Goal: Task Accomplishment & Management: Complete application form

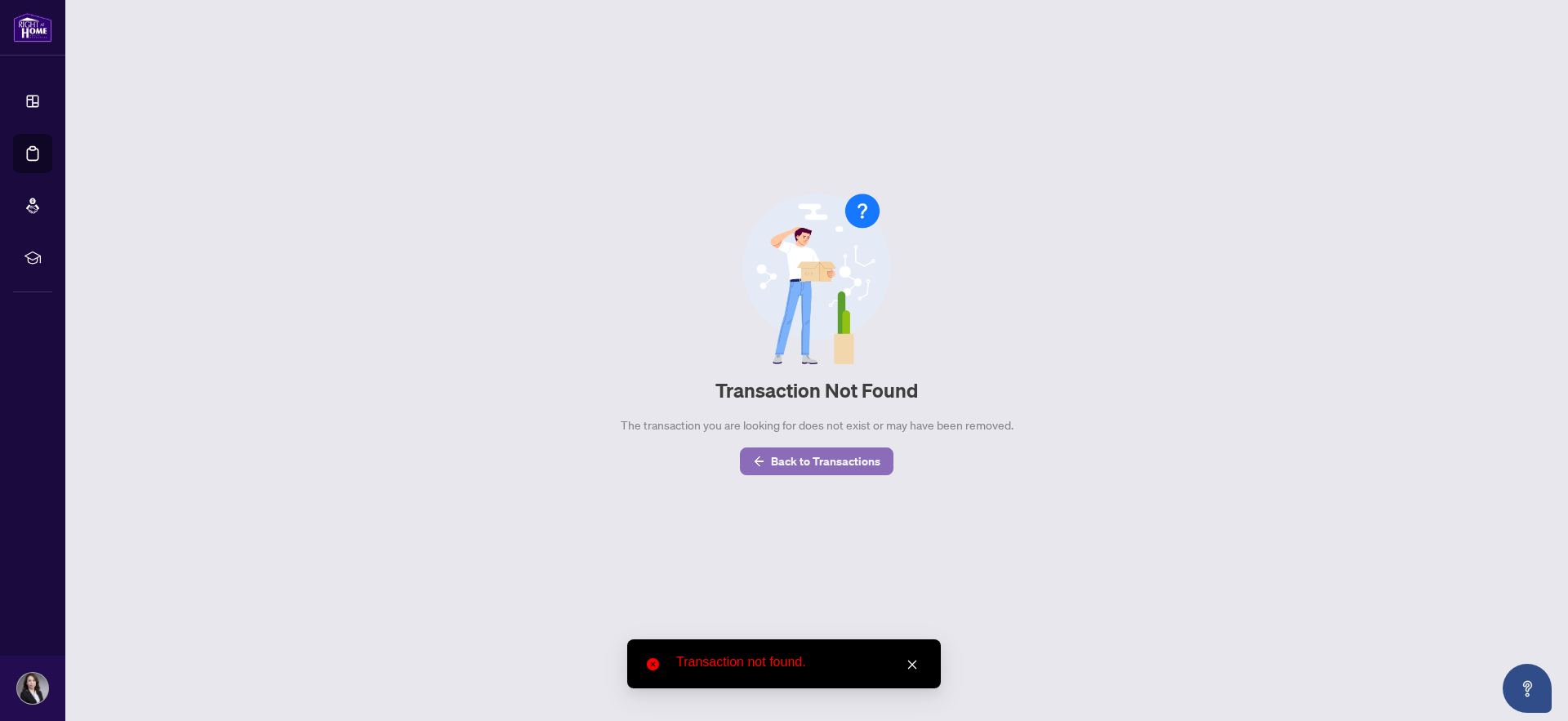
click at [795, 460] on span "Back to Transactions" at bounding box center [825, 461] width 109 height 26
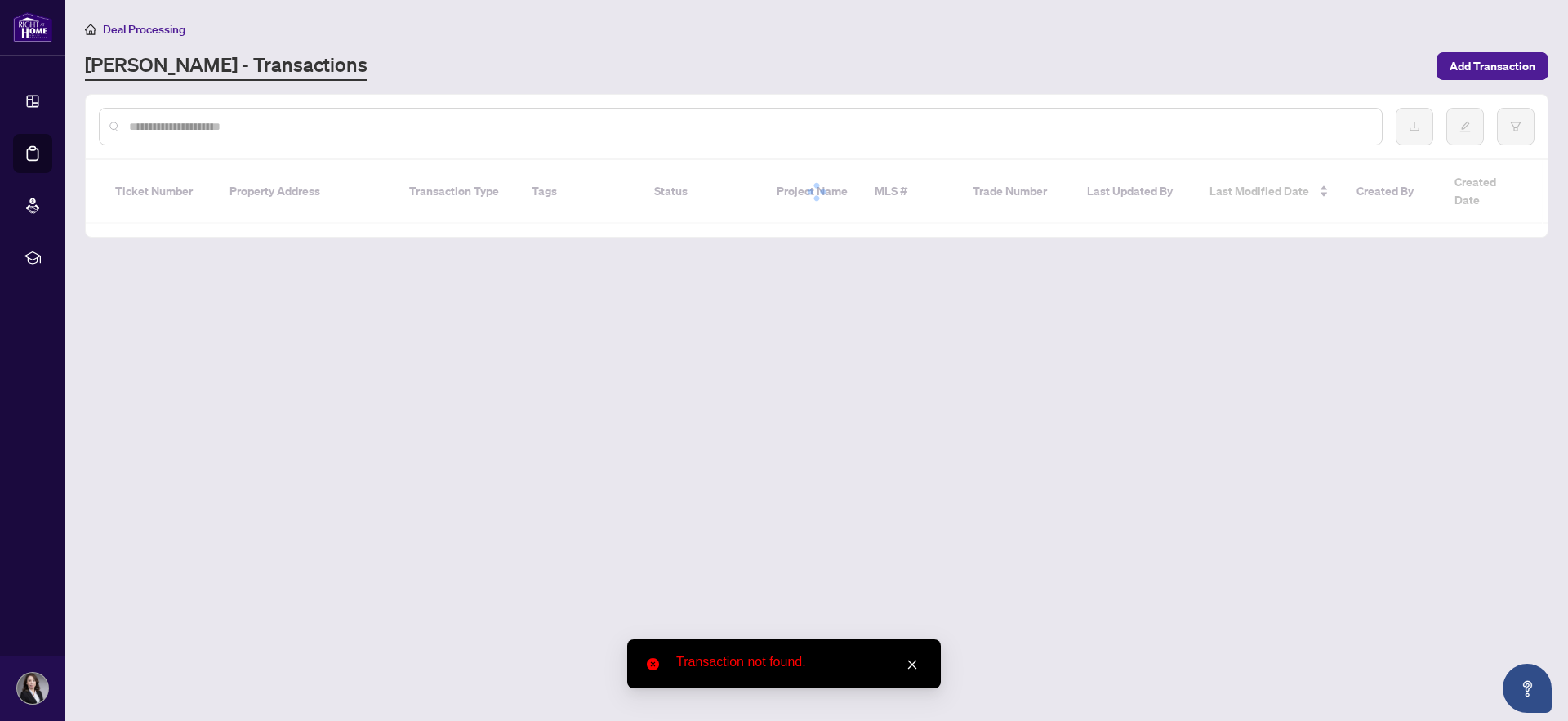
click at [915, 663] on icon "close" at bounding box center [913, 665] width 12 height 12
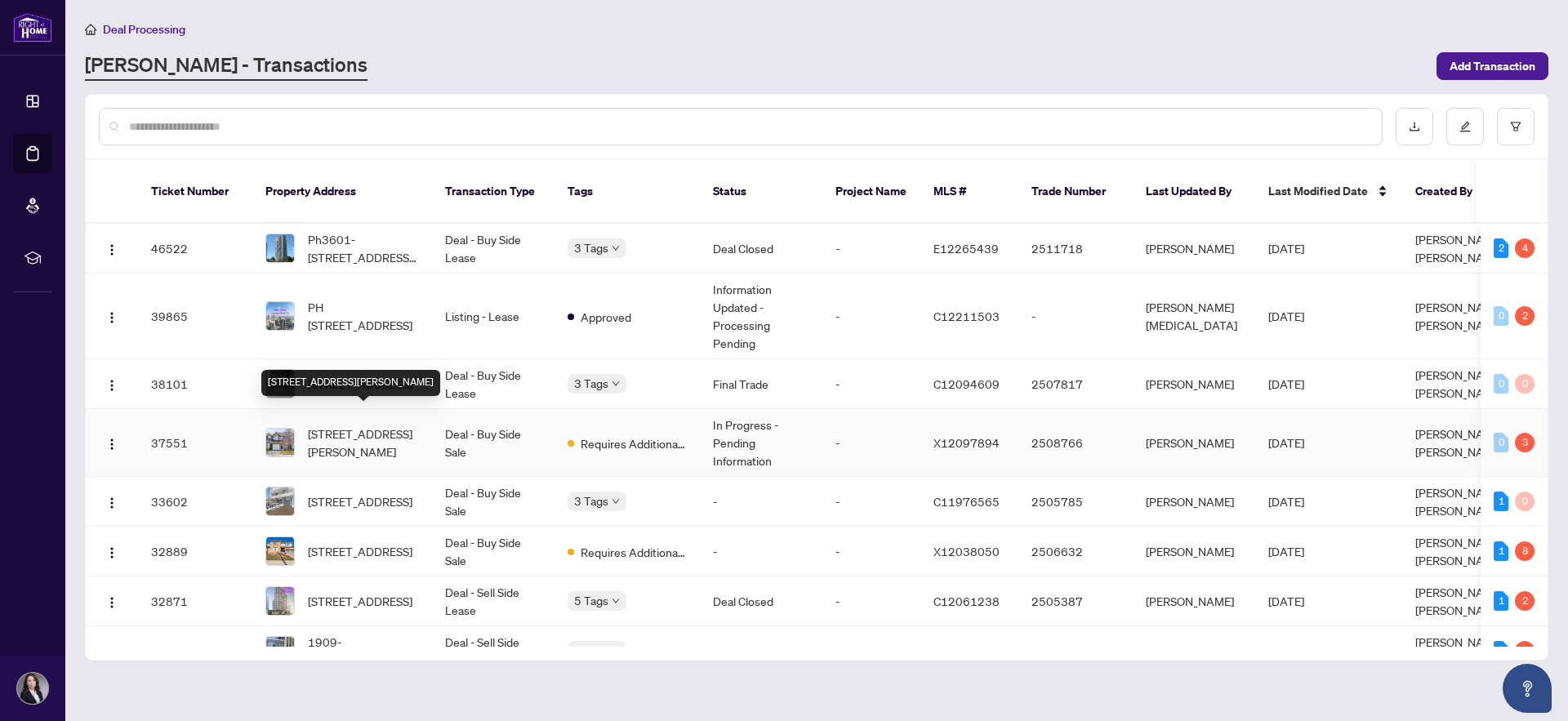
click at [368, 430] on span "[STREET_ADDRESS][PERSON_NAME]" at bounding box center [363, 443] width 111 height 36
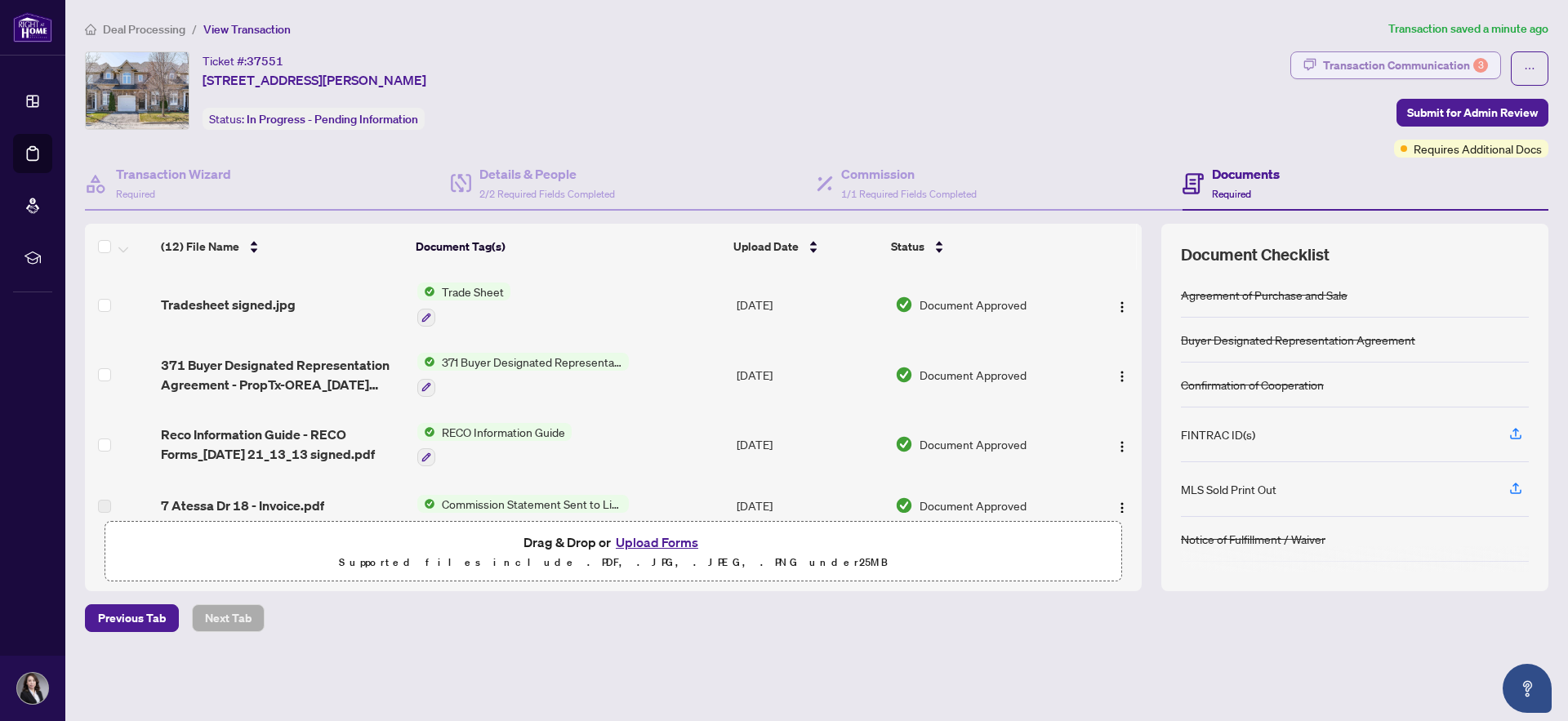
click at [1404, 59] on div "Transaction Communication 3" at bounding box center [1406, 65] width 165 height 26
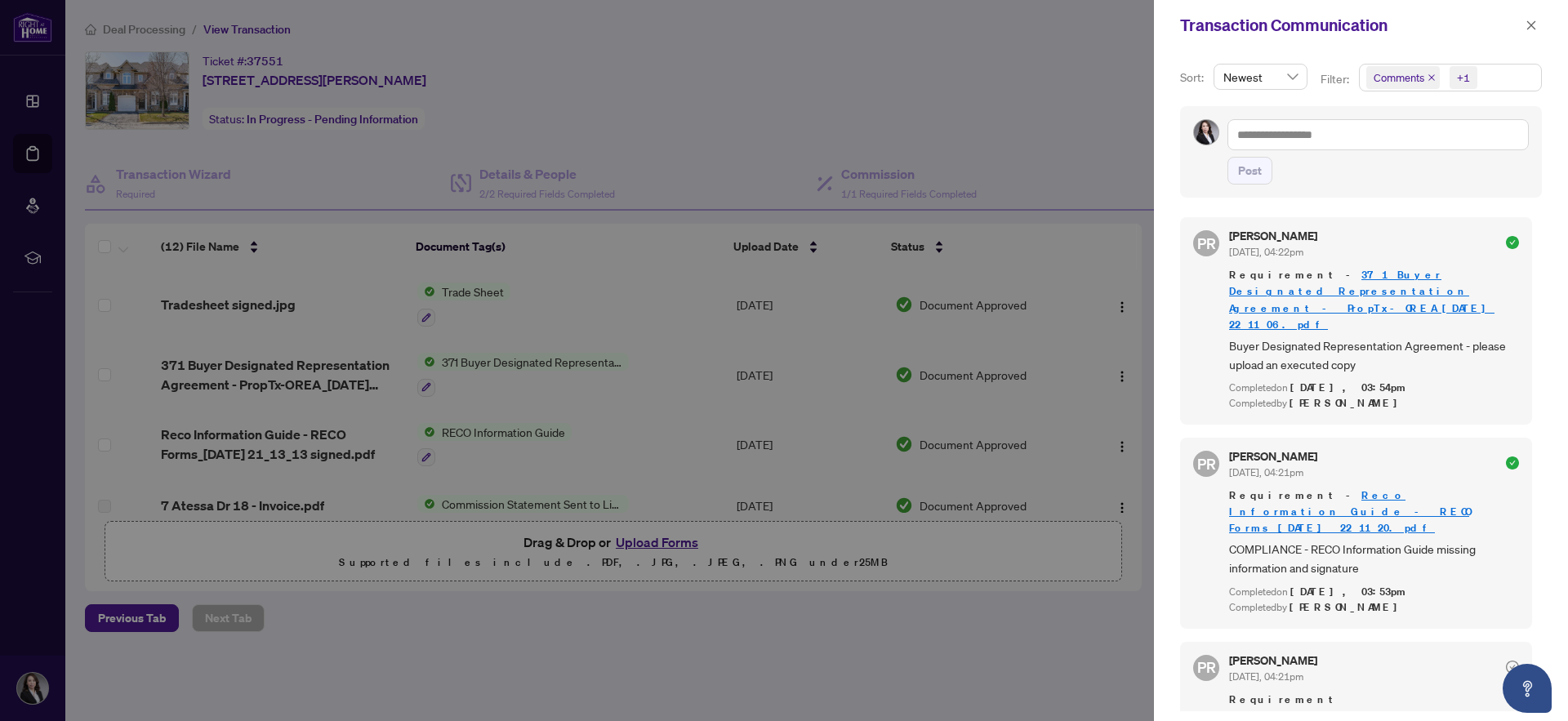
scroll to position [3, 0]
click at [1530, 25] on icon "close" at bounding box center [1532, 25] width 9 height 9
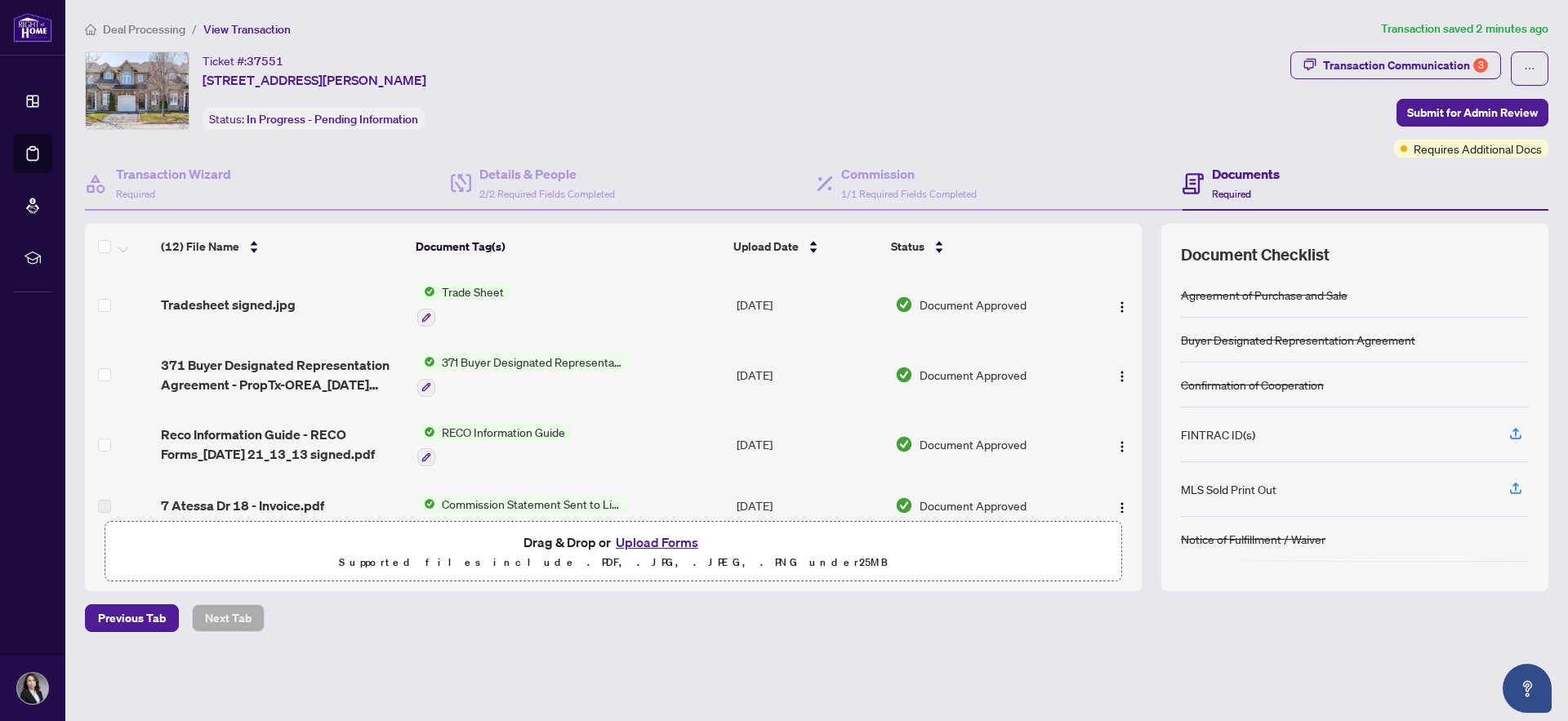
scroll to position [564, 0]
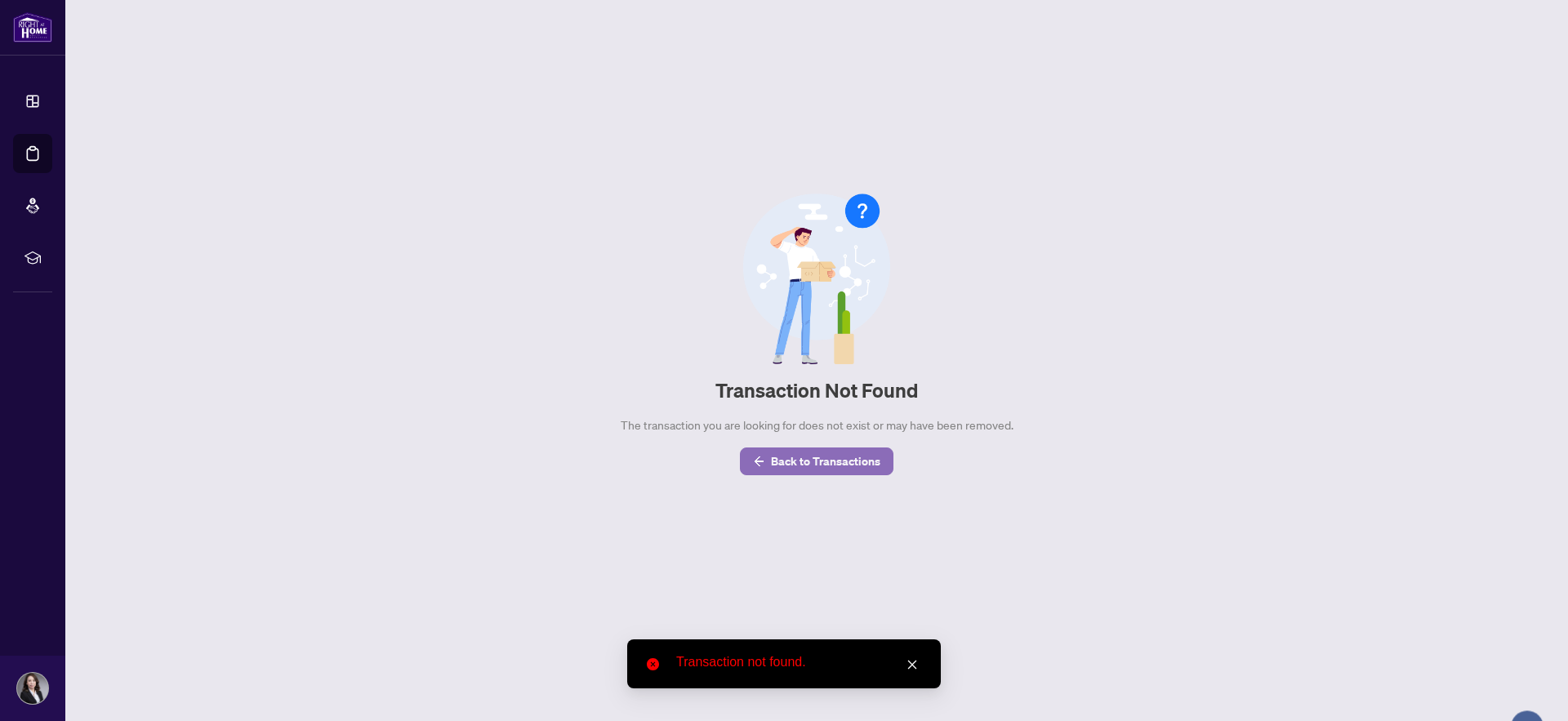
click at [789, 458] on span "Back to Transactions" at bounding box center [825, 461] width 109 height 26
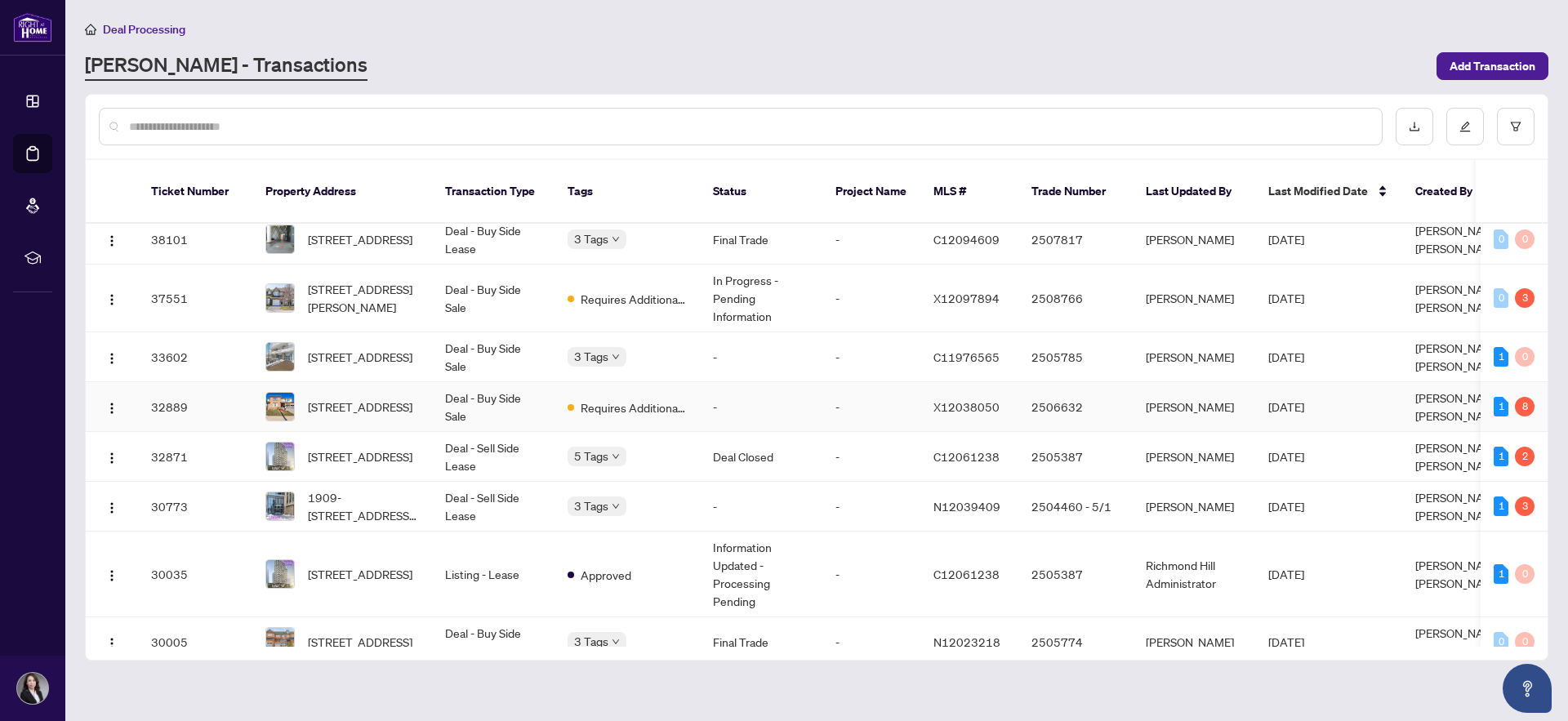
scroll to position [140, 0]
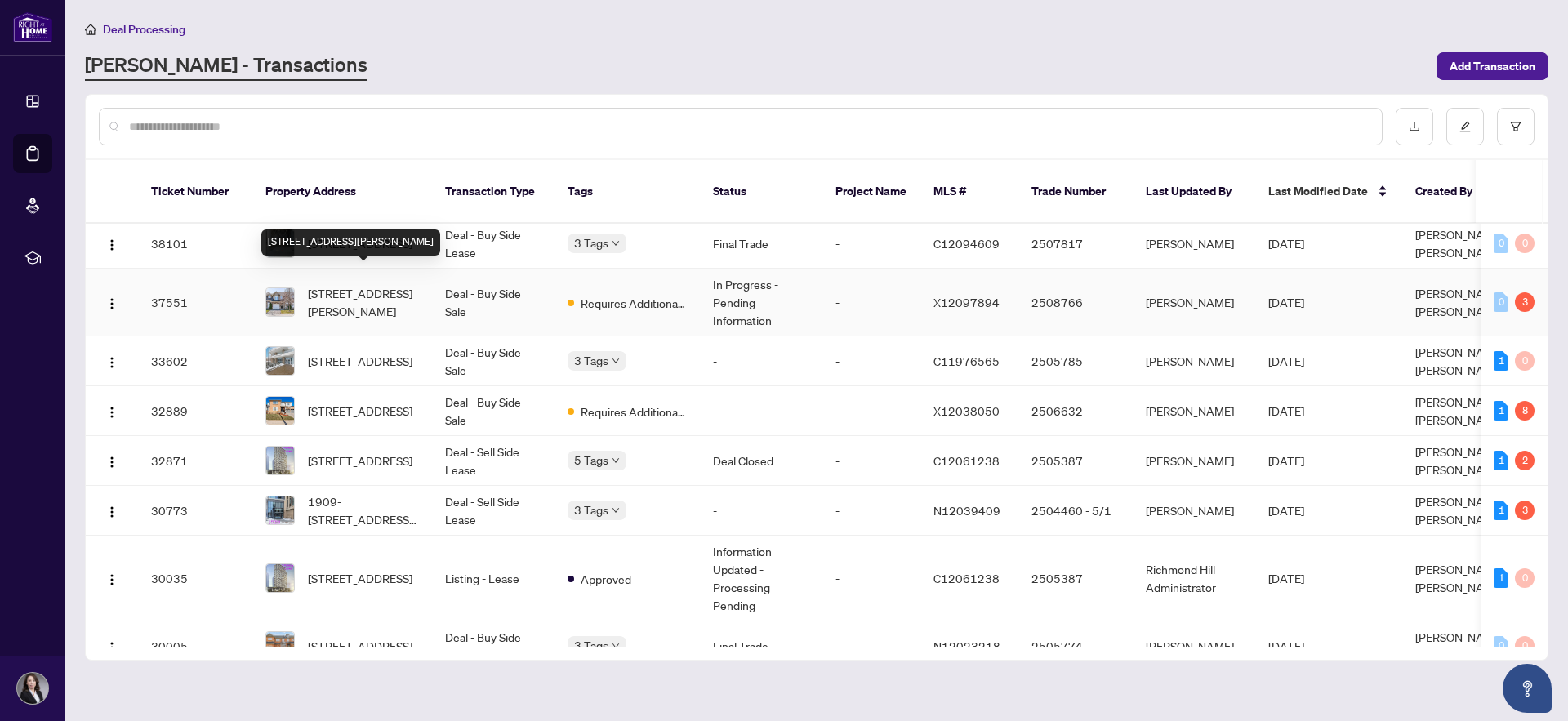
click at [387, 284] on span "[STREET_ADDRESS][PERSON_NAME]" at bounding box center [363, 302] width 111 height 36
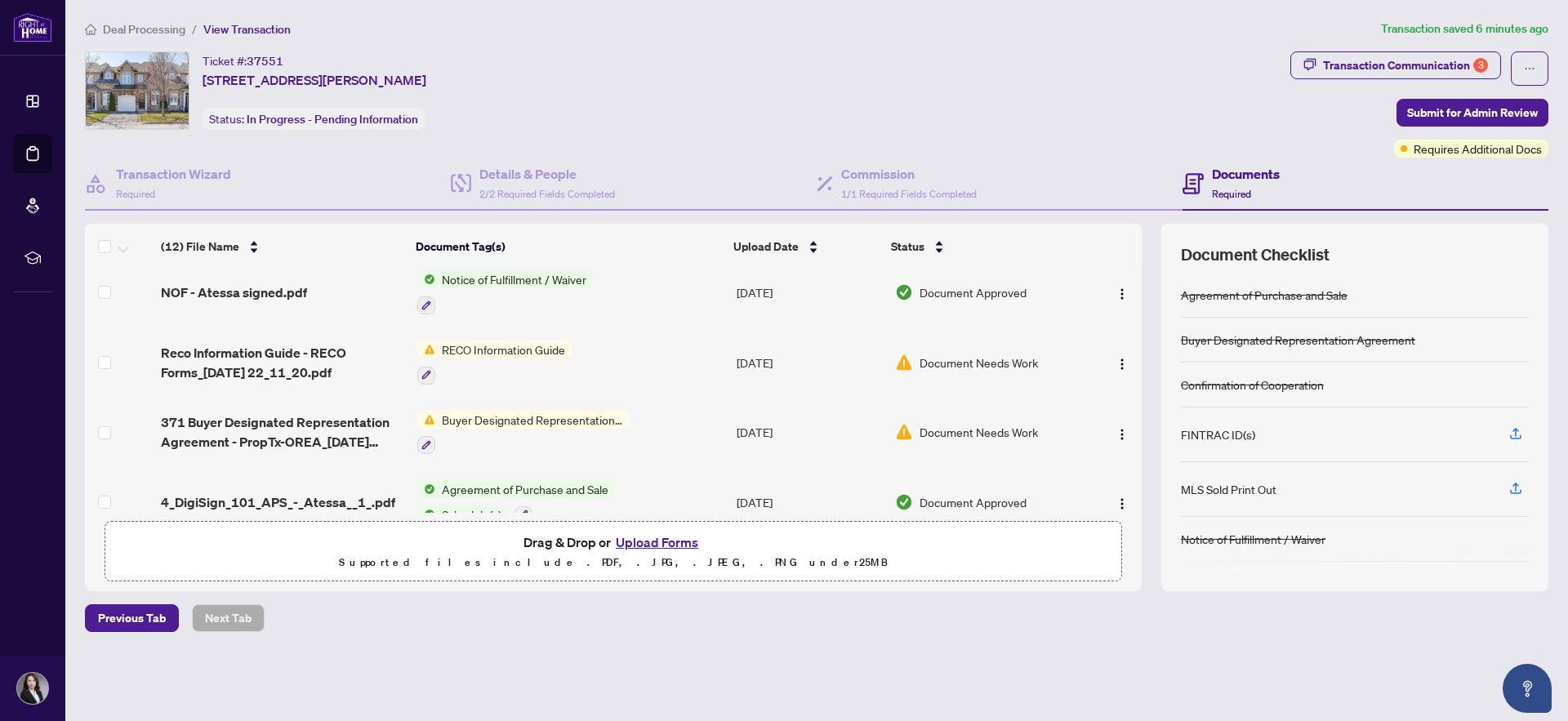
scroll to position [389, 0]
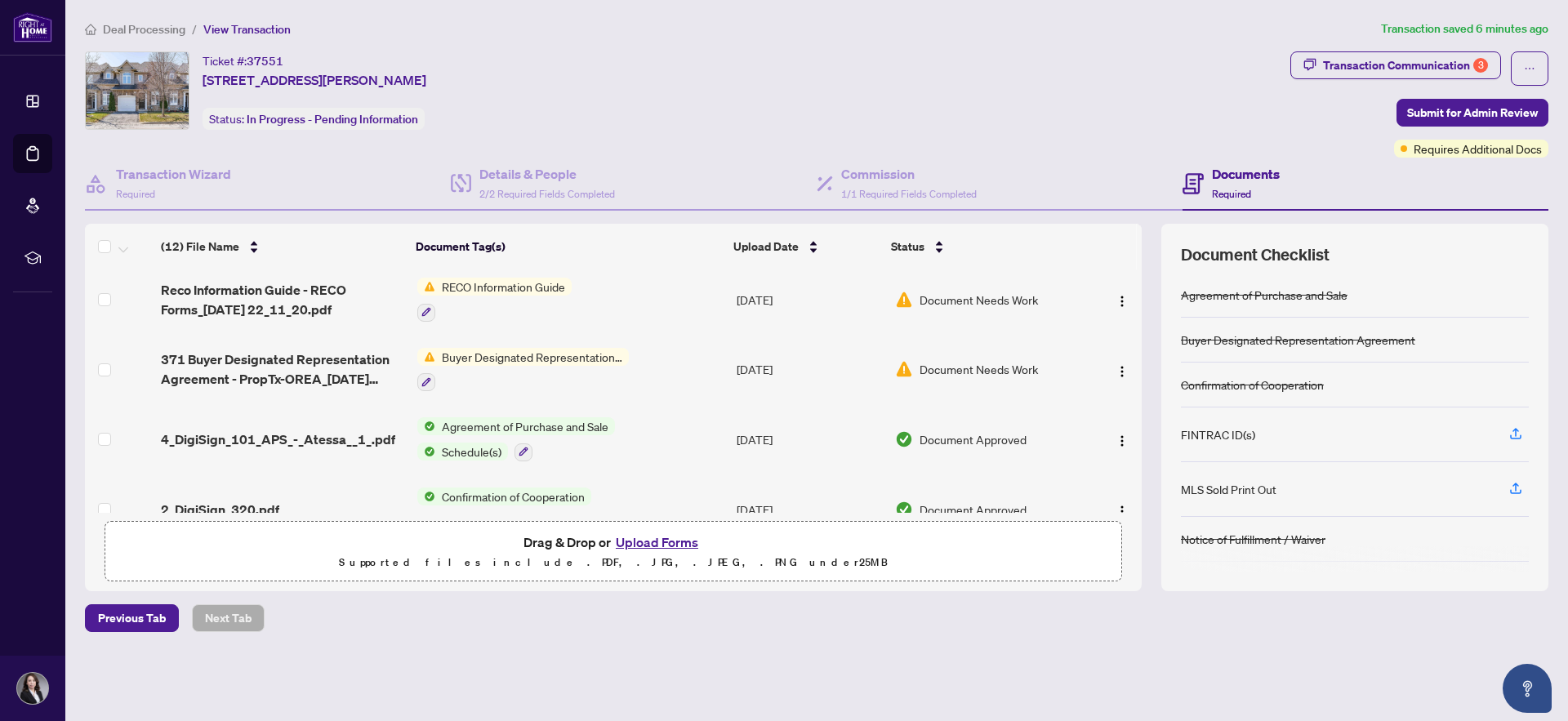
click at [674, 542] on button "Upload Forms" at bounding box center [657, 542] width 92 height 21
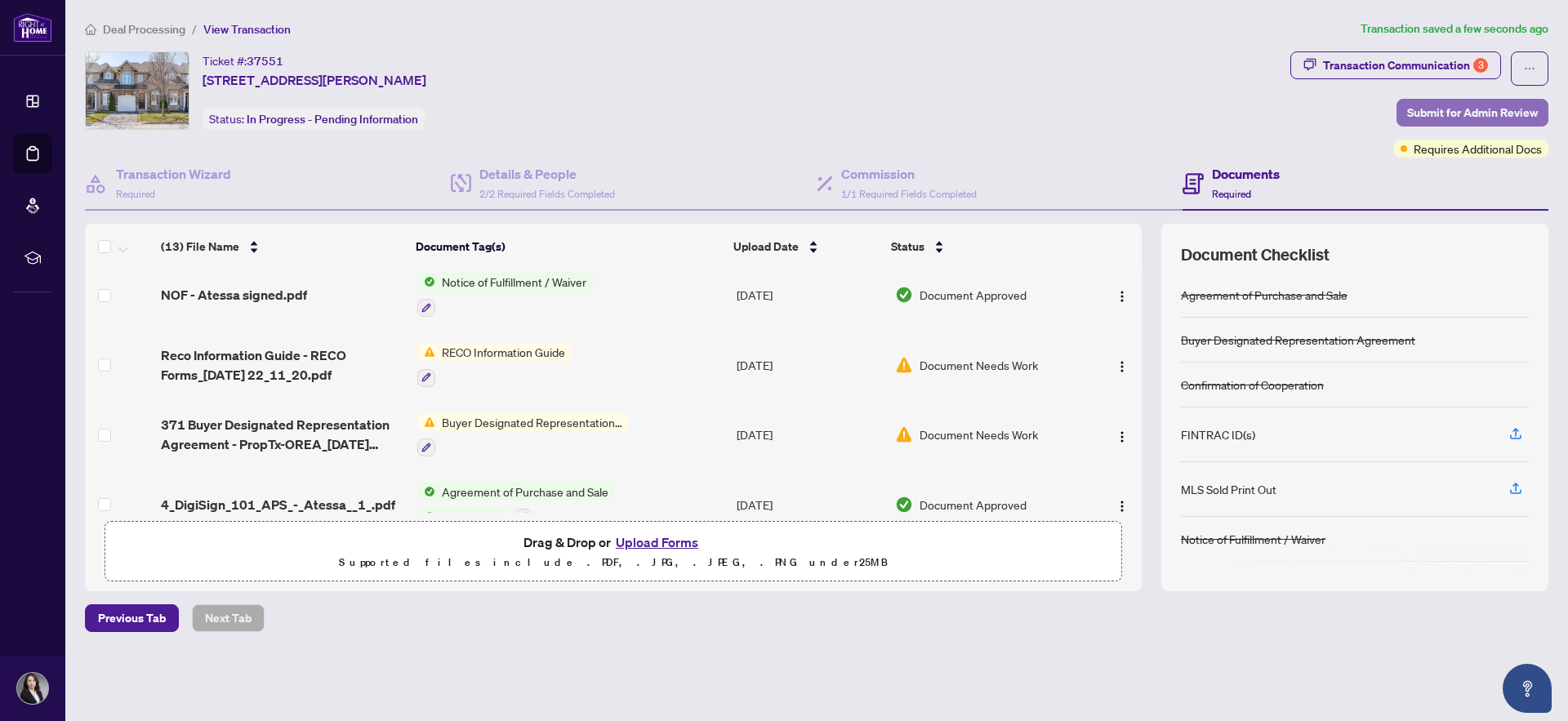
click at [1456, 105] on span "Submit for Admin Review" at bounding box center [1472, 113] width 130 height 26
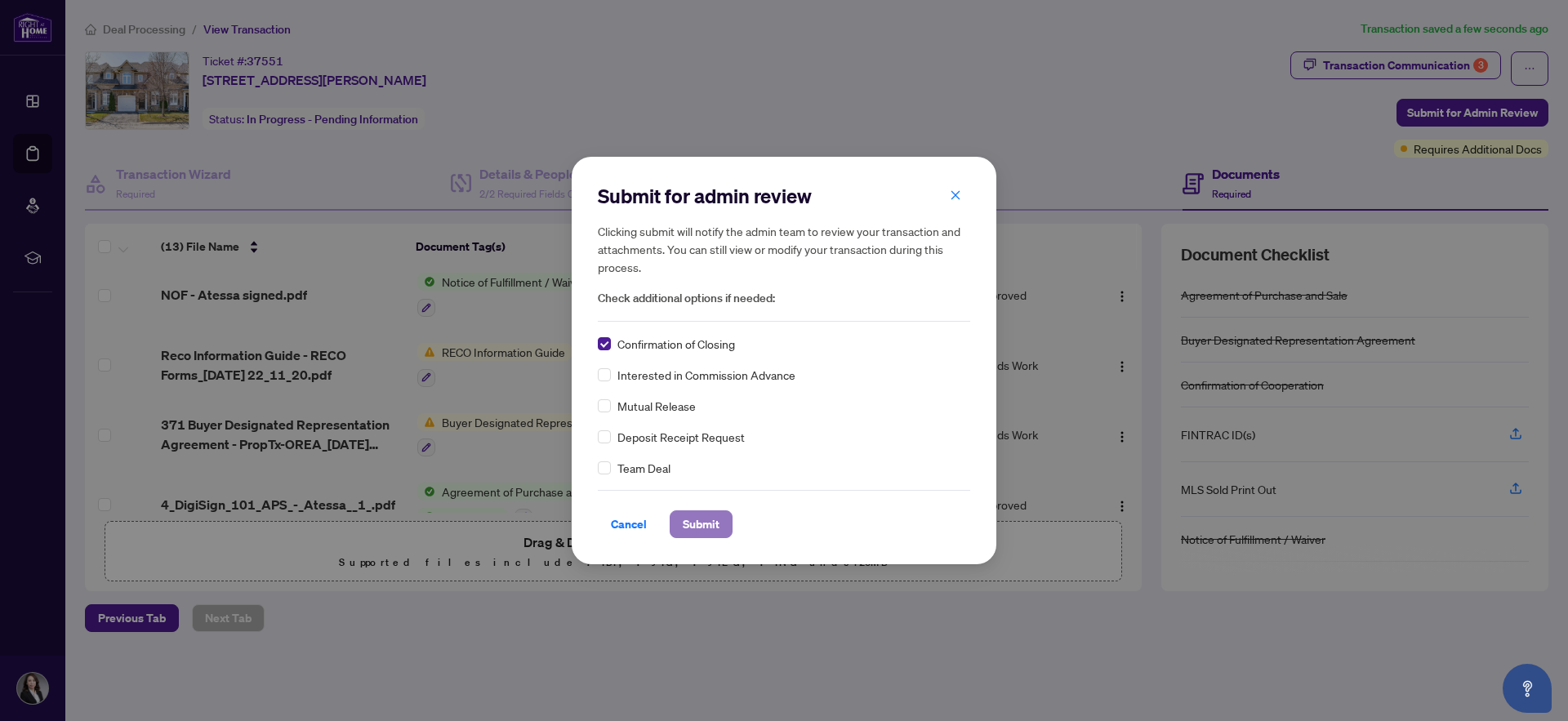
click at [701, 526] on span "Submit" at bounding box center [701, 524] width 36 height 26
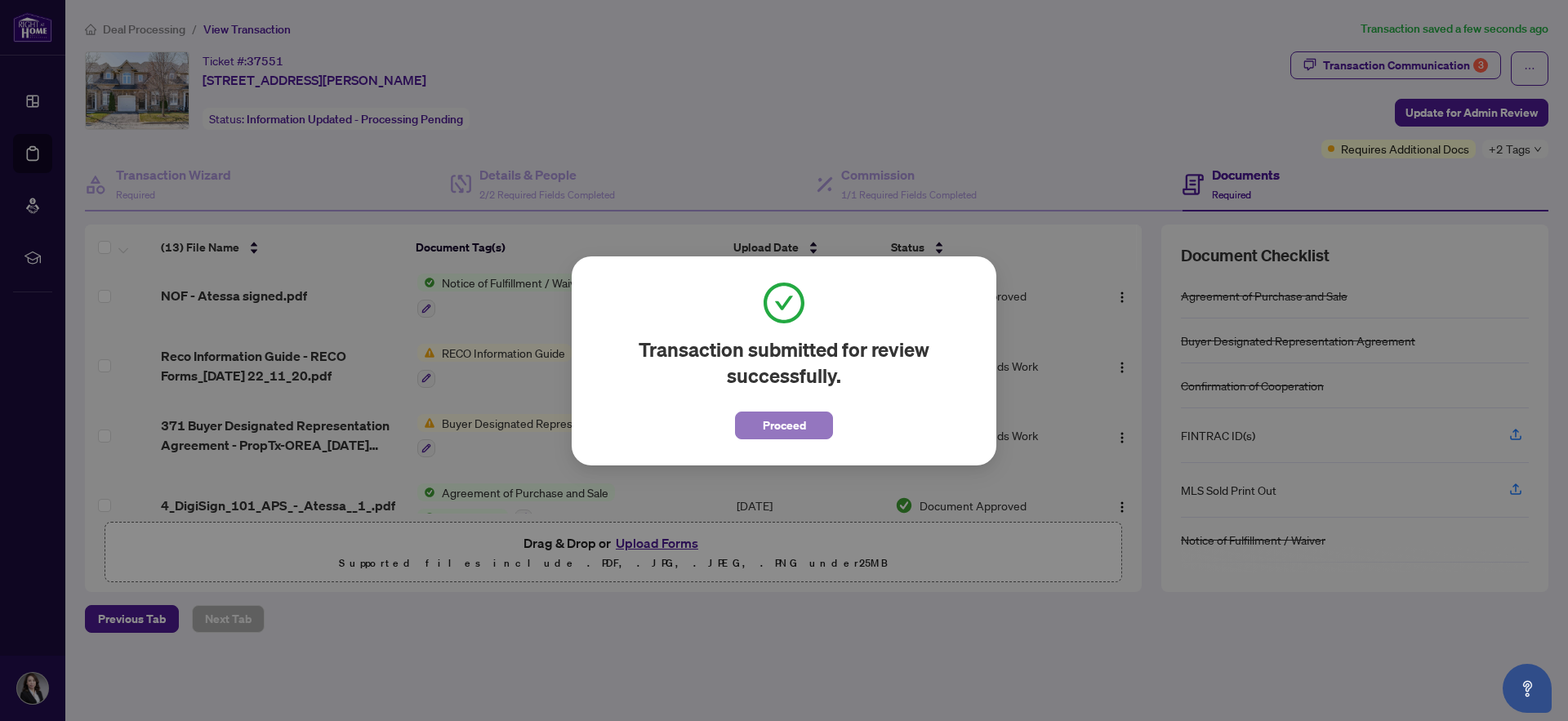
click at [791, 428] on span "Proceed" at bounding box center [784, 425] width 43 height 26
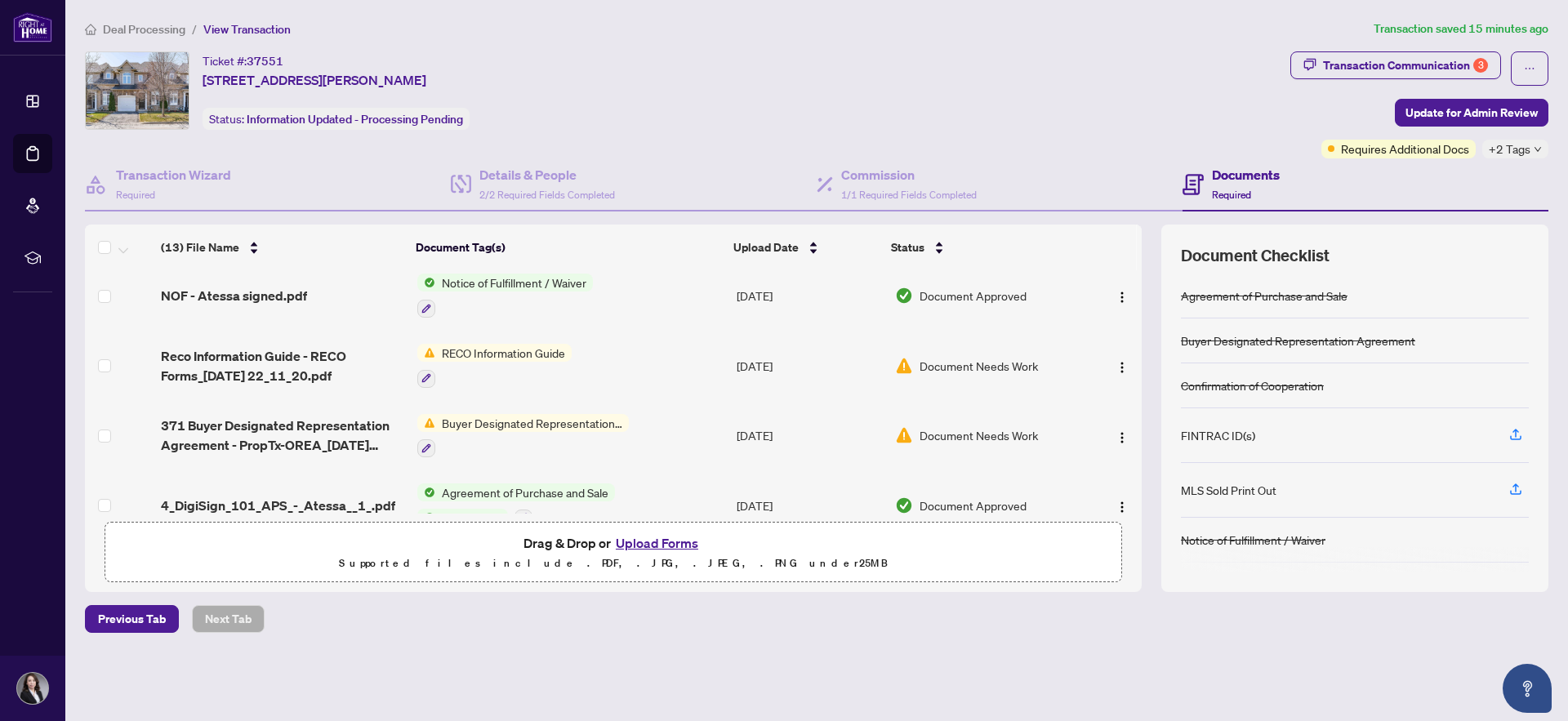
click at [165, 27] on span "Deal Processing" at bounding box center [144, 29] width 82 height 14
